Goal: Register for event/course: Sign up to attend an event or enroll in a course

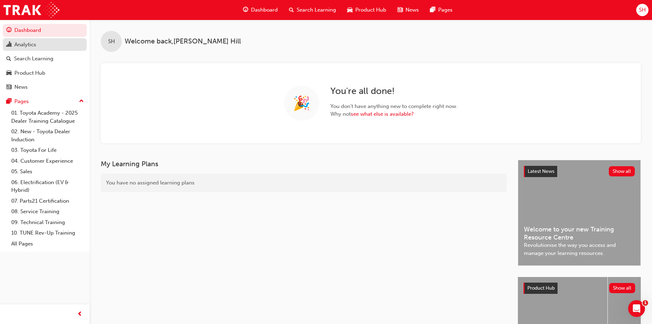
click at [31, 45] on div "Analytics" at bounding box center [25, 45] width 22 height 8
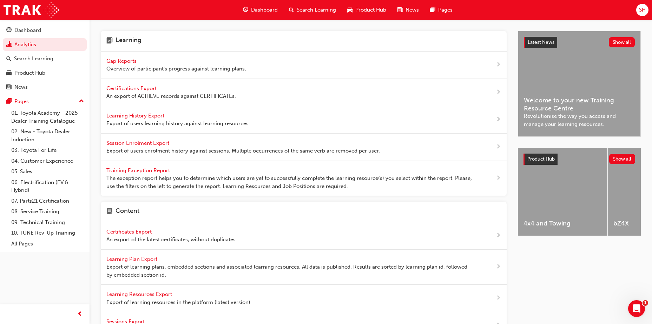
click at [127, 60] on span "Gap Reports" at bounding box center [122, 61] width 32 height 6
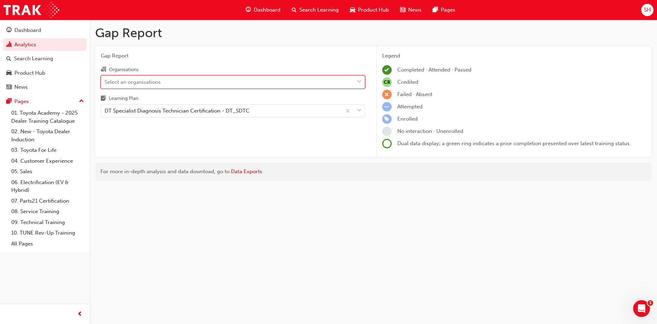
click at [238, 82] on div "Select an organisations" at bounding box center [227, 82] width 253 height 12
click at [105, 82] on input "Organisations 0 results available. Select is focused ,type to refine list, pres…" at bounding box center [105, 82] width 1 height 6
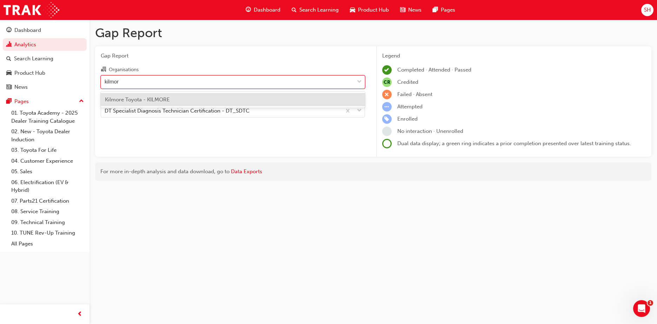
type input "kilmore"
click at [161, 95] on div "Kilmore Toyota - KILMORE" at bounding box center [233, 100] width 264 height 14
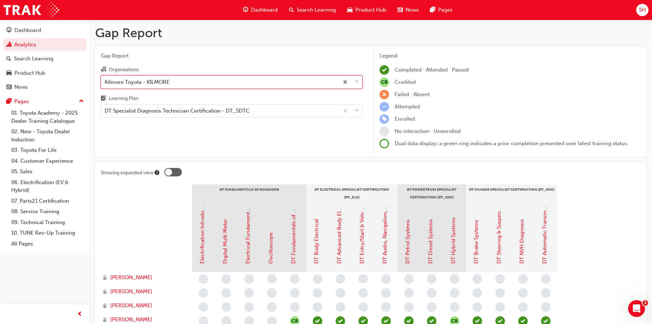
scroll to position [27, 0]
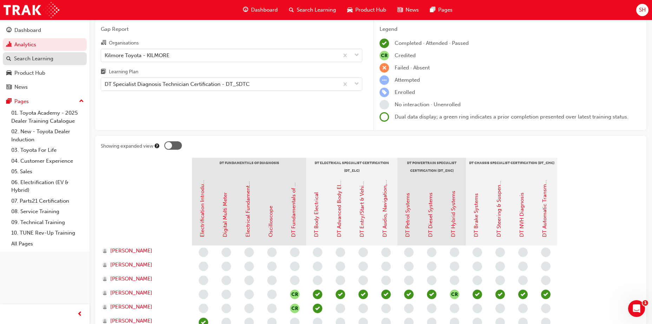
click at [44, 59] on div "Search Learning" at bounding box center [33, 59] width 39 height 8
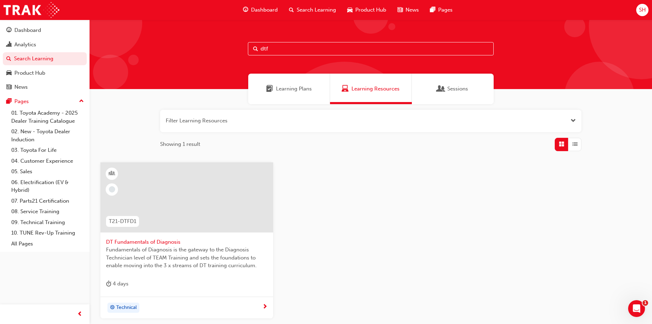
click at [292, 48] on input "dtf" at bounding box center [371, 48] width 246 height 13
click at [183, 226] on div at bounding box center [186, 198] width 173 height 70
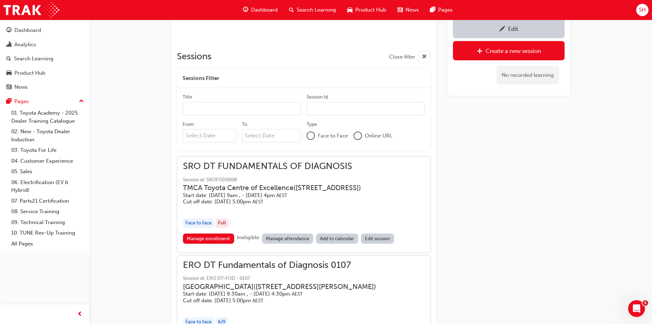
scroll to position [455, 0]
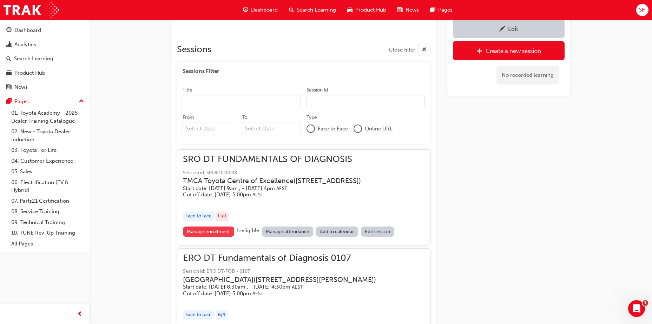
click at [213, 237] on link "Manage enrollment" at bounding box center [208, 232] width 51 height 10
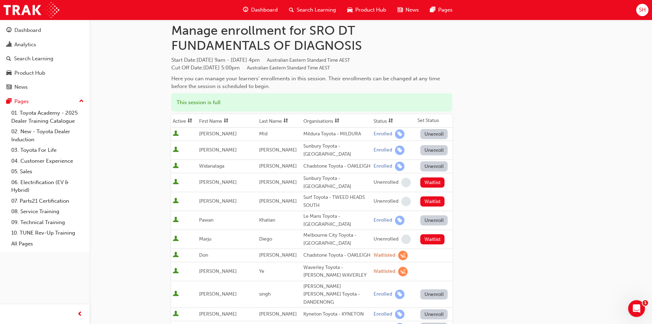
scroll to position [105, 0]
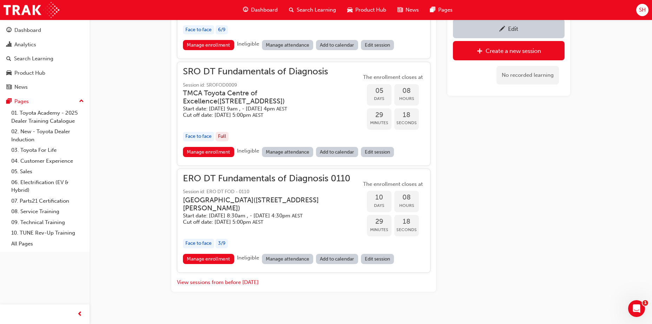
scroll to position [771, 0]
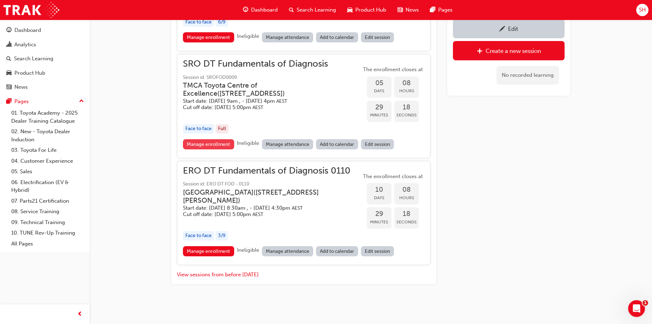
click at [207, 139] on link "Manage enrollment" at bounding box center [208, 144] width 51 height 10
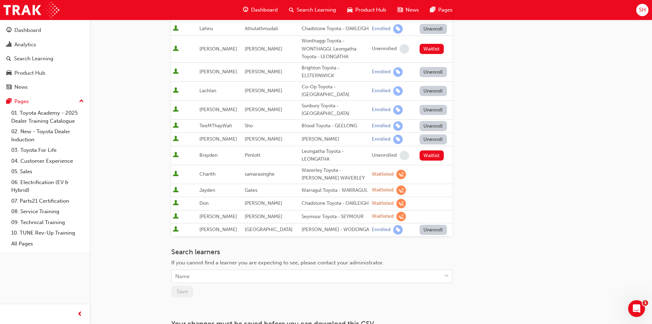
scroll to position [211, 0]
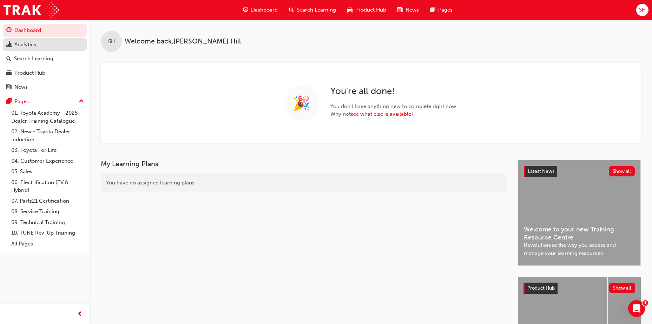
click at [33, 45] on div "Analytics" at bounding box center [25, 45] width 22 height 8
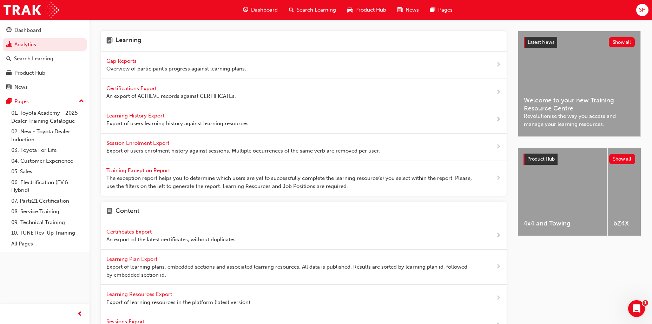
click at [124, 62] on span "Gap Reports" at bounding box center [122, 61] width 32 height 6
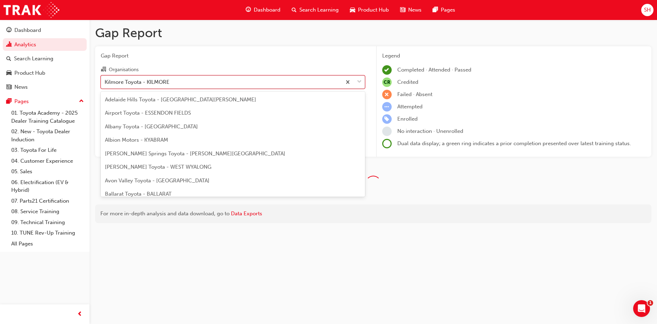
click at [269, 83] on div "Kilmore Toyota - KILMORE" at bounding box center [221, 82] width 240 height 12
click at [105, 83] on input "Organisations option Kilmore Toyota - KILMORE focused, 144 of 301. 301 results …" at bounding box center [105, 82] width 1 height 6
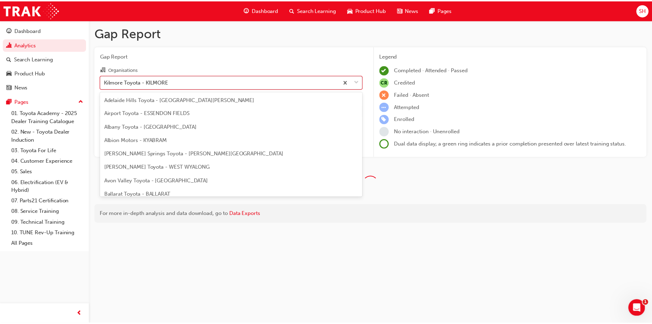
scroll to position [1847, 0]
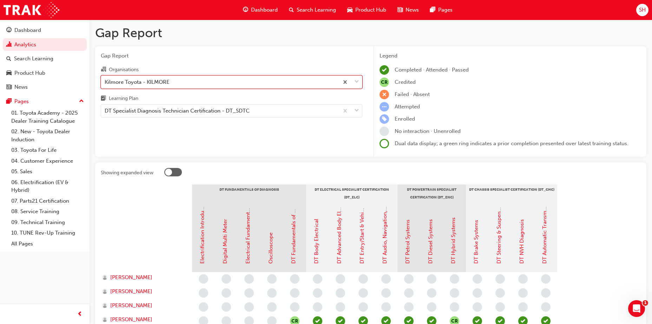
click at [269, 83] on div "Kilmore Toyota - KILMORE" at bounding box center [220, 82] width 238 height 12
click at [105, 83] on input "Organisations 0 results available. Select is focused ,type to refine list, pres…" at bounding box center [105, 82] width 1 height 6
click at [269, 83] on div "Kilmore Toyota - KILMORE" at bounding box center [220, 82] width 238 height 12
click at [105, 83] on input "Organisations 0 results available. Select is focused ,type to refine list, pres…" at bounding box center [105, 82] width 1 height 6
click at [269, 83] on div "Kilmore Toyota - KILMORE" at bounding box center [220, 82] width 238 height 12
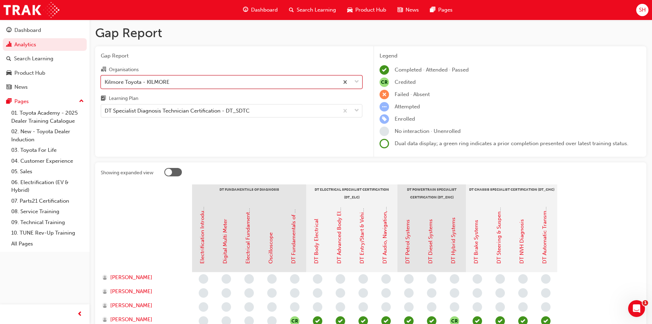
click at [105, 83] on input "Organisations 0 results available. Select is focused ,type to refine list, pres…" at bounding box center [105, 82] width 1 height 6
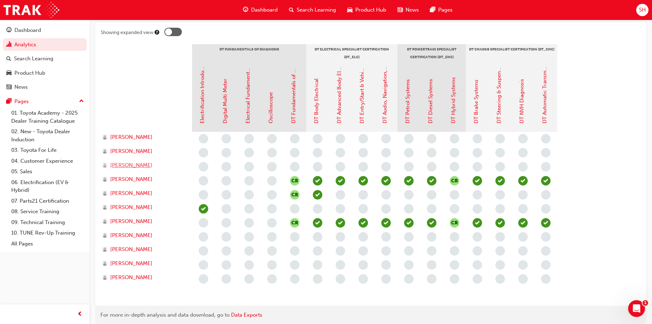
scroll to position [0, 0]
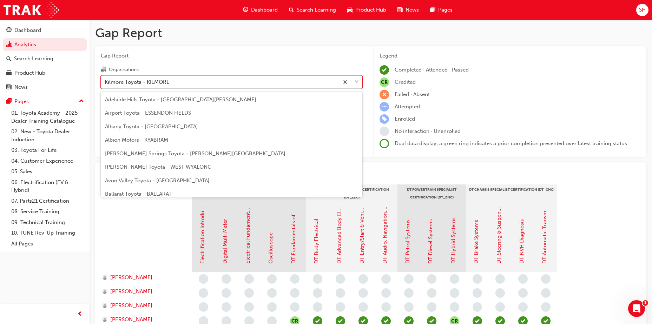
click at [183, 84] on div "Kilmore Toyota - KILMORE" at bounding box center [220, 82] width 238 height 12
click at [105, 84] on input "Organisations option Kilmore Toyota - KILMORE focused, 144 of 301. 301 results …" at bounding box center [105, 82] width 1 height 6
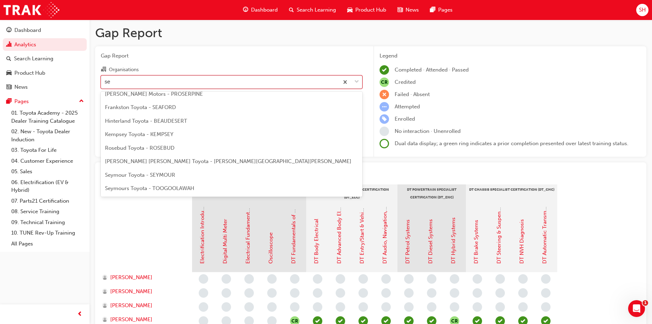
scroll to position [33, 0]
type input "sey"
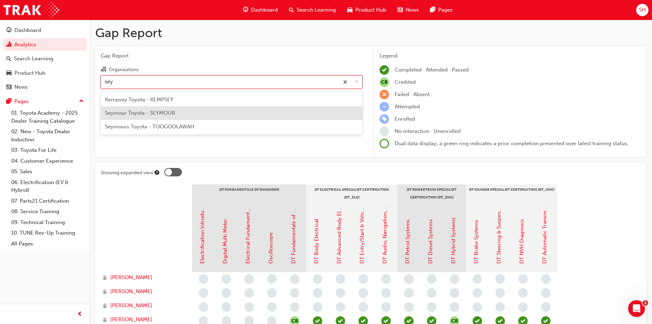
click at [172, 118] on div "Seymour Toyota - SEYMOUR" at bounding box center [232, 113] width 262 height 14
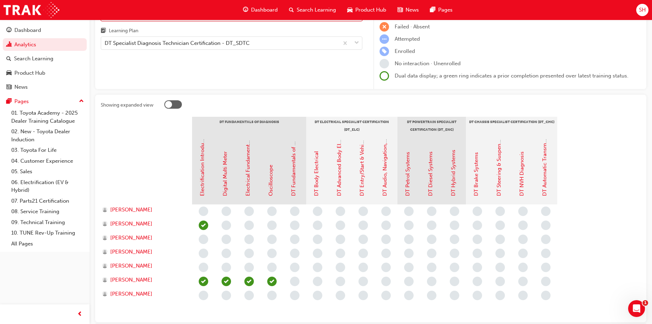
scroll to position [70, 0]
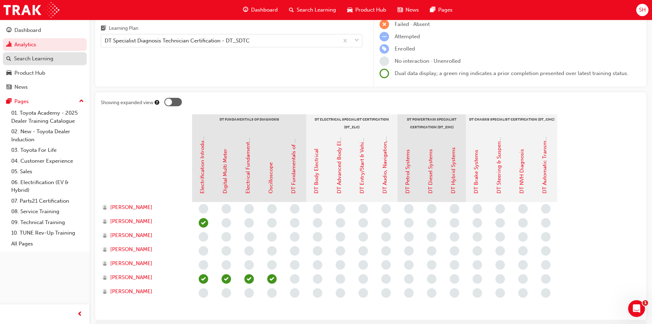
click at [40, 57] on div "Search Learning" at bounding box center [33, 59] width 39 height 8
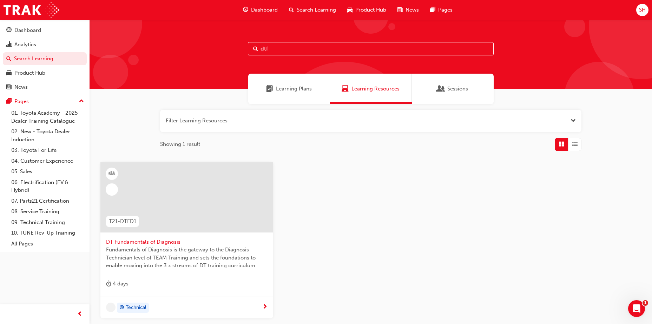
click at [289, 46] on input "dtf" at bounding box center [371, 48] width 246 height 13
click at [191, 233] on div at bounding box center [186, 203] width 161 height 70
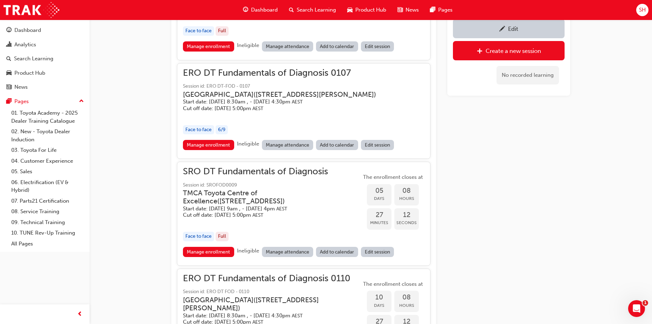
scroll to position [630, 0]
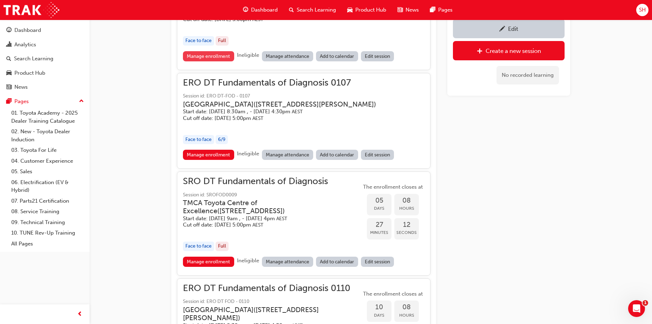
click at [218, 61] on link "Manage enrollment" at bounding box center [208, 56] width 51 height 10
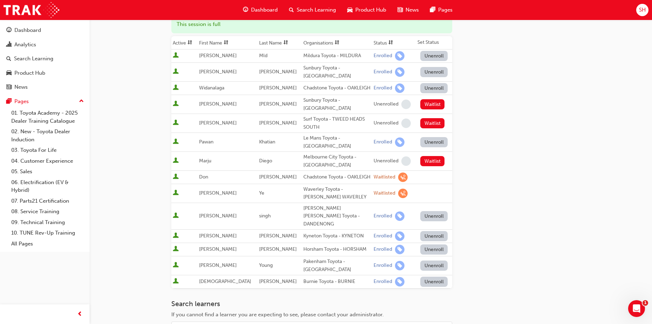
scroll to position [98, 0]
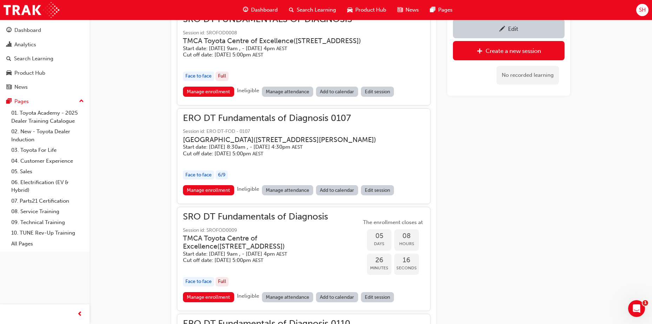
scroll to position [595, 0]
click at [206, 302] on link "Manage enrollment" at bounding box center [208, 297] width 51 height 10
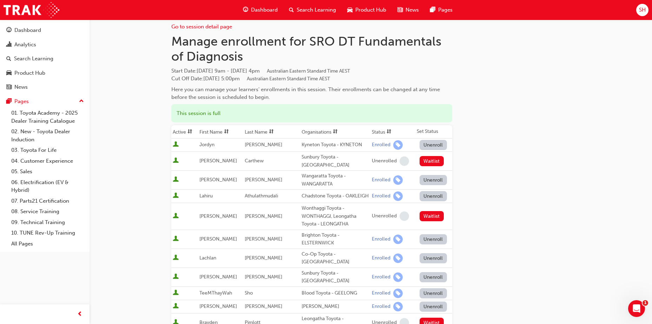
scroll to position [35, 0]
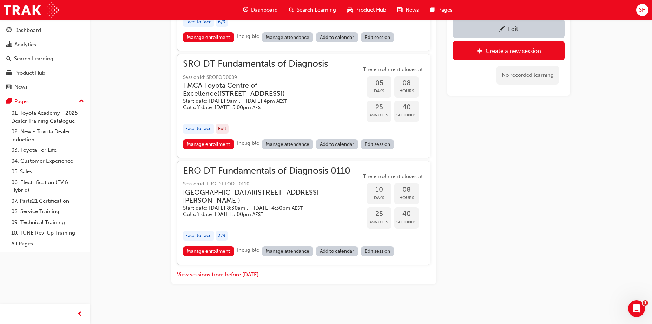
scroll to position [771, 0]
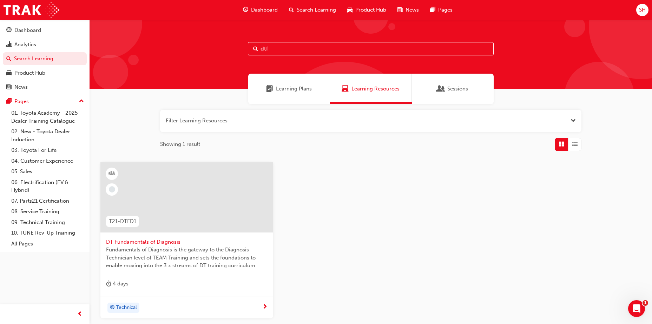
click at [272, 45] on input "dtf" at bounding box center [371, 48] width 246 height 13
click at [21, 41] on div "Analytics" at bounding box center [25, 45] width 22 height 8
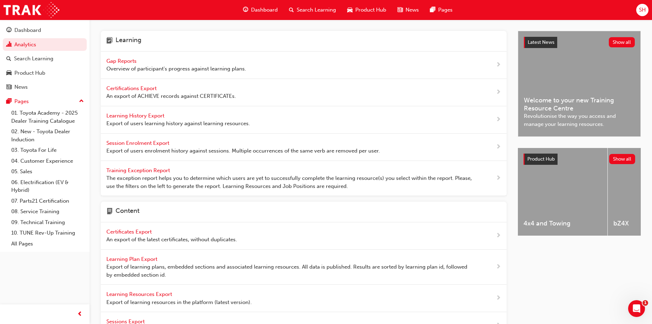
click at [134, 58] on span "Gap Reports" at bounding box center [122, 61] width 32 height 6
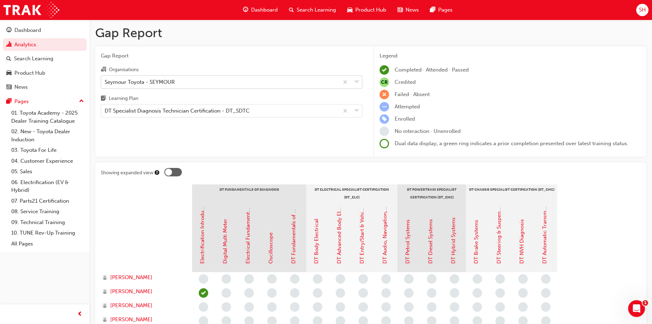
click at [185, 79] on div "Seymour Toyota - SEYMOUR" at bounding box center [220, 82] width 238 height 12
click at [105, 79] on input "Organisations Seymour Toyota - SEYMOUR" at bounding box center [105, 82] width 1 height 6
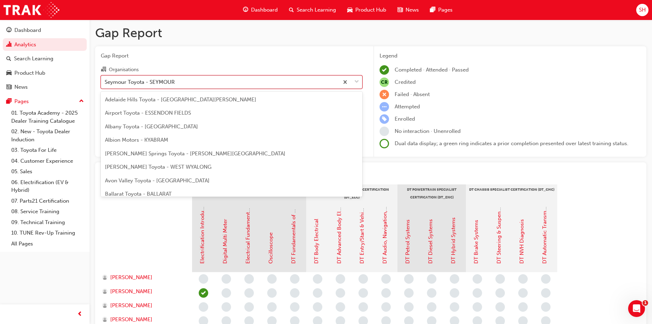
click at [185, 79] on div "Seymour Toyota - SEYMOUR" at bounding box center [220, 82] width 238 height 12
click at [105, 79] on input "Organisations option Seymour Toyota - SEYMOUR focused, 247 of 301. 301 results …" at bounding box center [105, 82] width 1 height 6
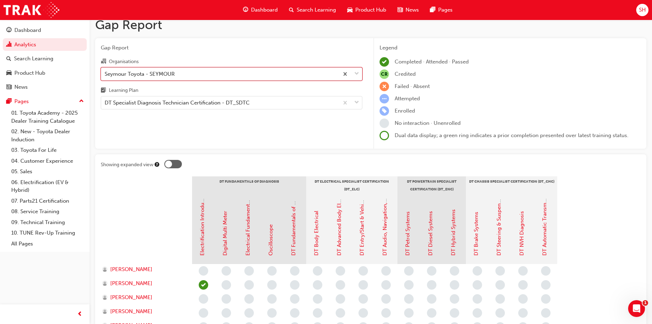
scroll to position [8, 0]
click at [160, 73] on div "Seymour Toyota - SEYMOUR" at bounding box center [140, 74] width 70 height 8
click at [105, 73] on input "Organisations 0 results available. Select is focused ,type to refine list, pres…" at bounding box center [105, 74] width 1 height 6
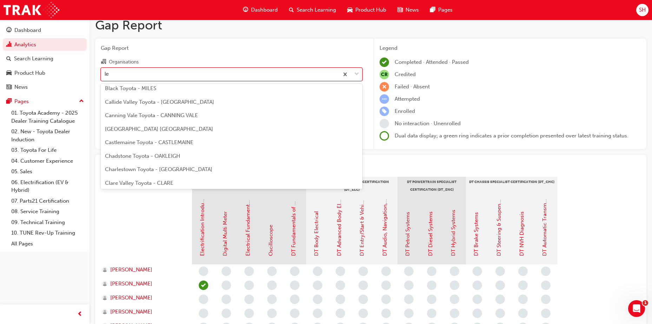
scroll to position [0, 0]
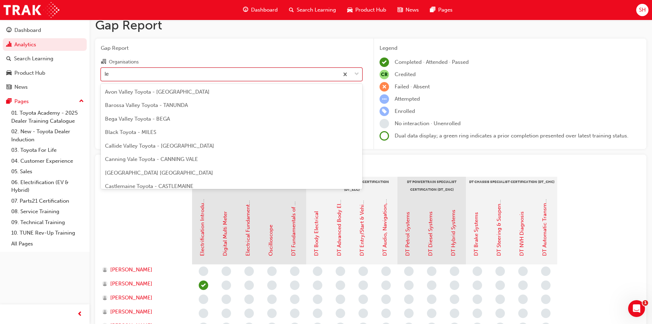
type input "leo"
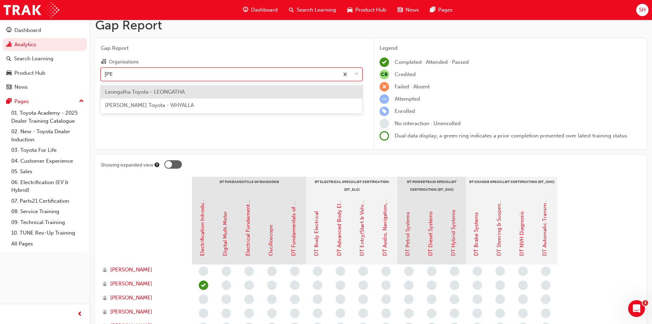
click at [150, 97] on div "Leongatha Toyota - LEONGATHA" at bounding box center [232, 92] width 262 height 14
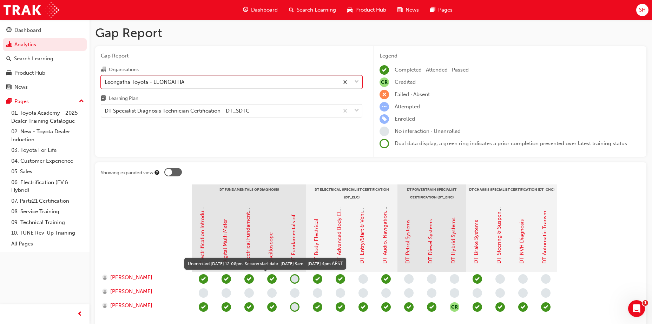
click at [295, 281] on span "learningRecordVerb_NONE-icon" at bounding box center [294, 279] width 9 height 9
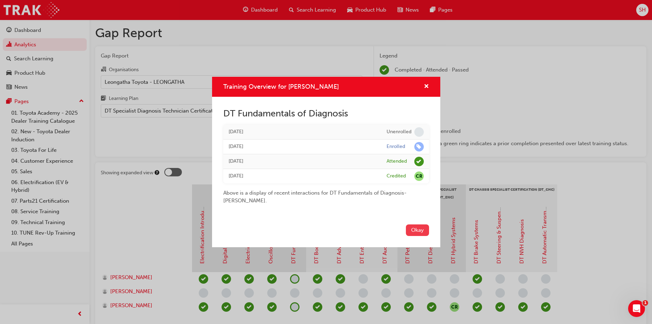
click at [411, 229] on button "Okay" at bounding box center [417, 231] width 23 height 12
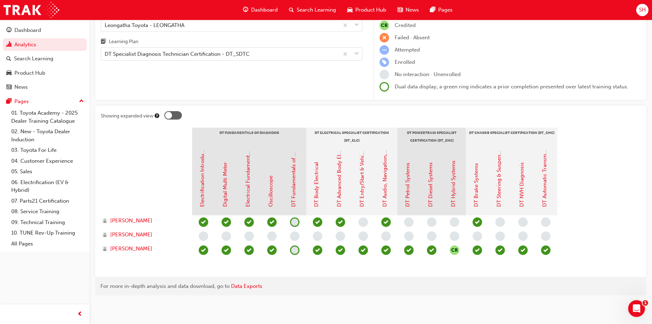
scroll to position [8, 0]
